Goal: Task Accomplishment & Management: Manage account settings

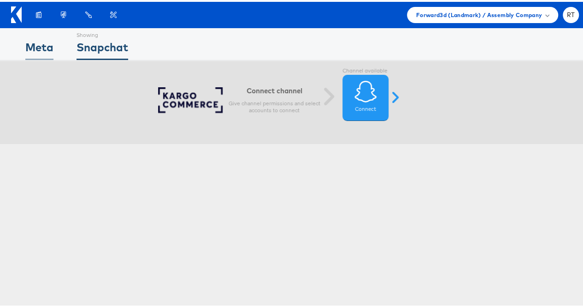
click at [33, 47] on div "Meta" at bounding box center [39, 47] width 28 height 21
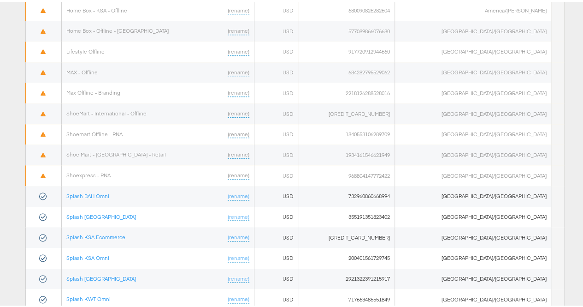
scroll to position [566, 0]
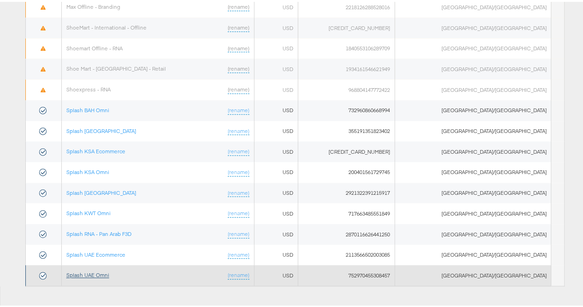
click at [98, 269] on link "Splash UAE Omni" at bounding box center [87, 272] width 43 height 7
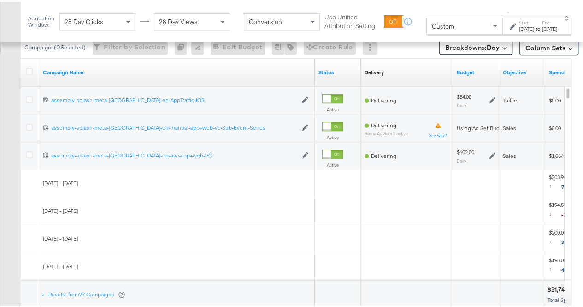
scroll to position [442, 0]
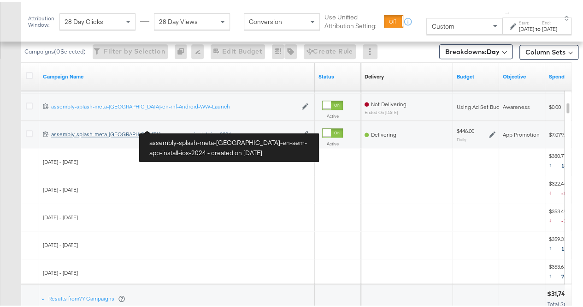
click at [135, 130] on div "assembly-splash-meta-uae-en-aem-app-install-ios-2024 assembly-splash-meta-uae-e…" at bounding box center [174, 132] width 246 height 7
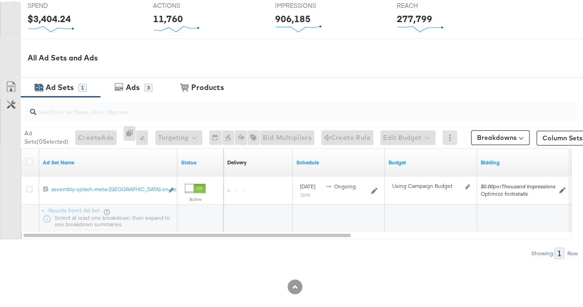
scroll to position [389, 0]
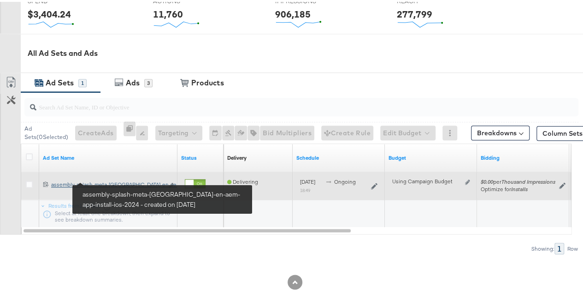
click at [114, 180] on div "assembly-splash-meta-uae-en-aem-app-install-ios-2024 assembly-splash-meta-uae-e…" at bounding box center [107, 182] width 112 height 7
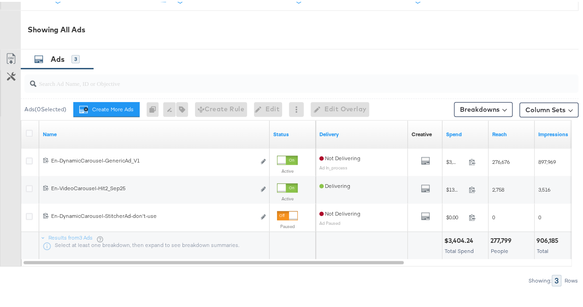
scroll to position [457, 0]
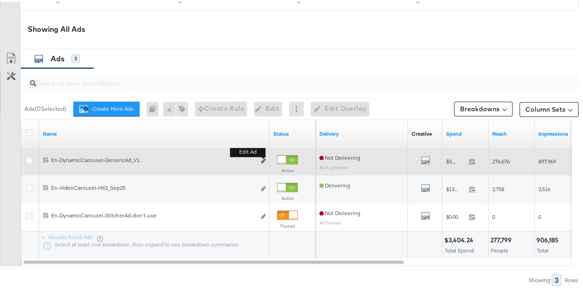
click at [263, 156] on icon "link" at bounding box center [263, 158] width 5 height 5
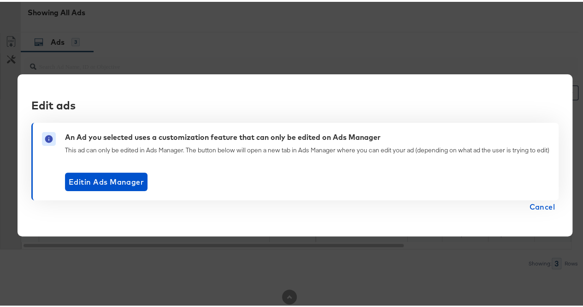
scroll to position [468, 0]
click at [505, 88] on div "Edit ads An Ad you selected uses a customization feature that can only be edite…" at bounding box center [295, 153] width 555 height 162
click at [536, 209] on span "Cancel" at bounding box center [542, 204] width 26 height 13
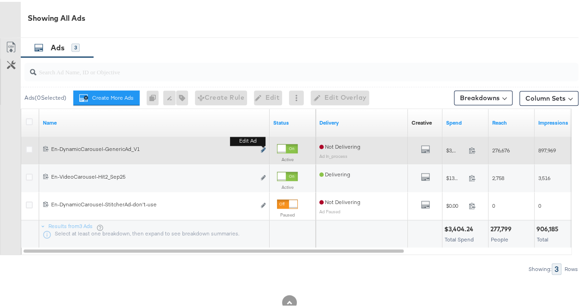
click at [264, 145] on icon "link" at bounding box center [263, 147] width 5 height 5
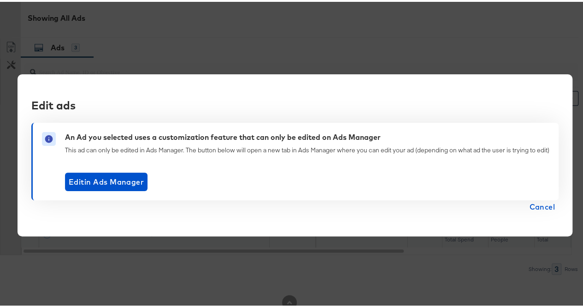
click at [542, 211] on span "Cancel" at bounding box center [542, 204] width 26 height 13
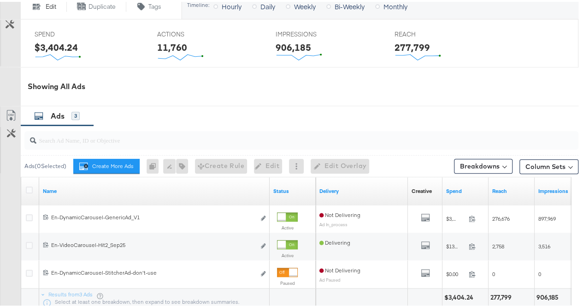
scroll to position [401, 0]
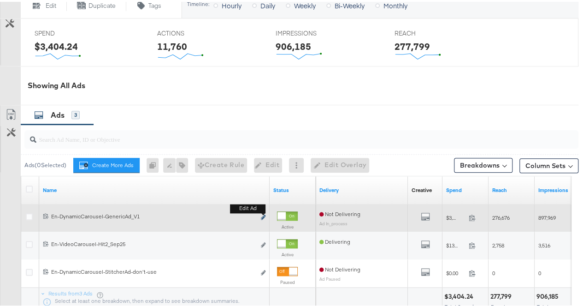
click at [265, 213] on icon "link" at bounding box center [263, 214] width 5 height 5
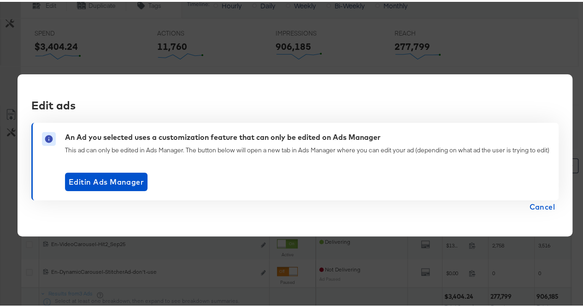
click at [548, 209] on span "Cancel" at bounding box center [542, 204] width 26 height 13
